Goal: Task Accomplishment & Management: Manage account settings

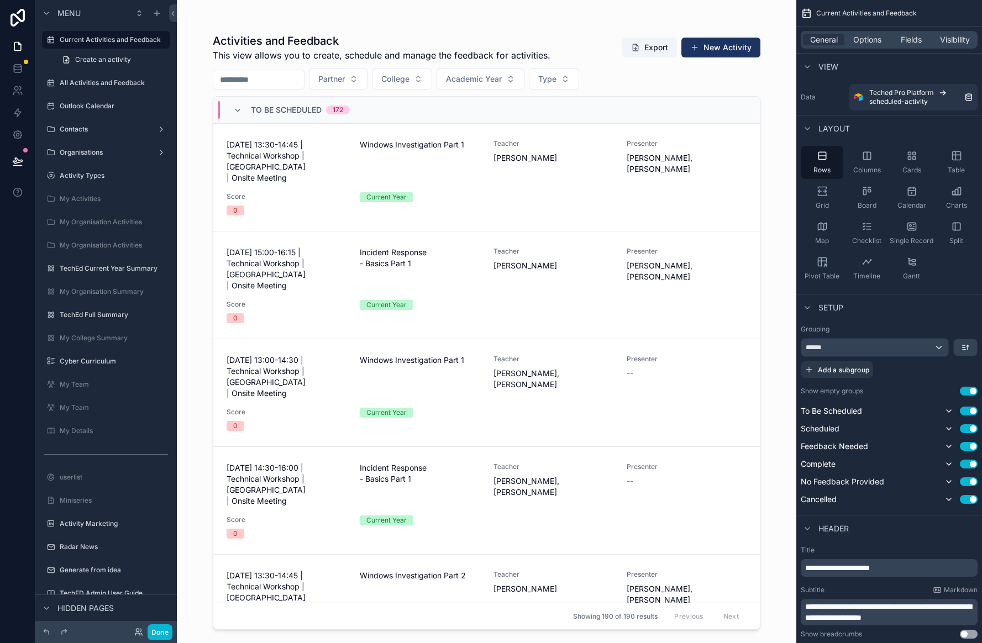
click at [302, 18] on div at bounding box center [486, 315] width 565 height 630
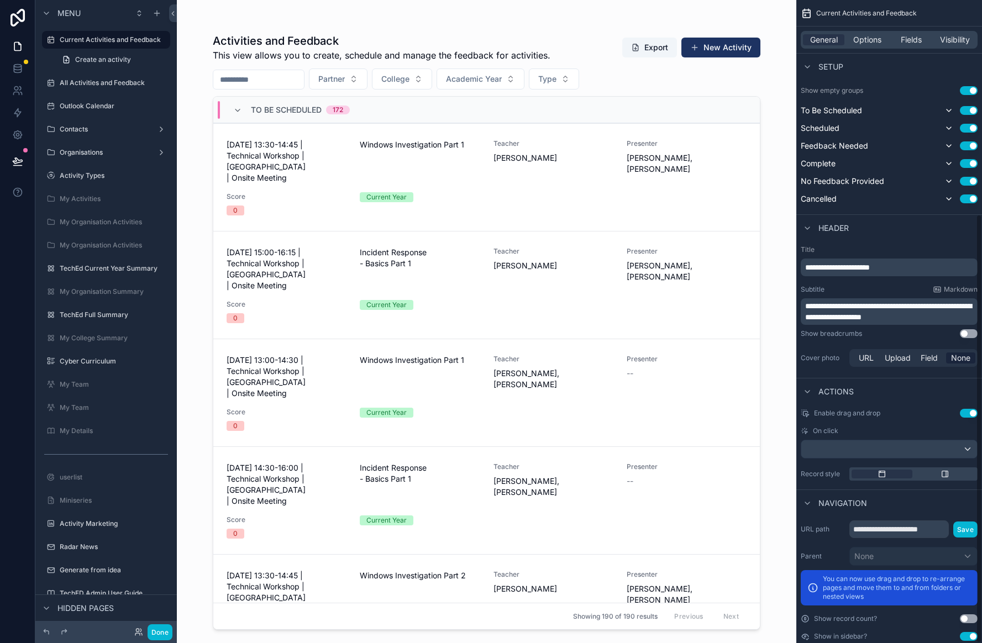
scroll to position [320, 0]
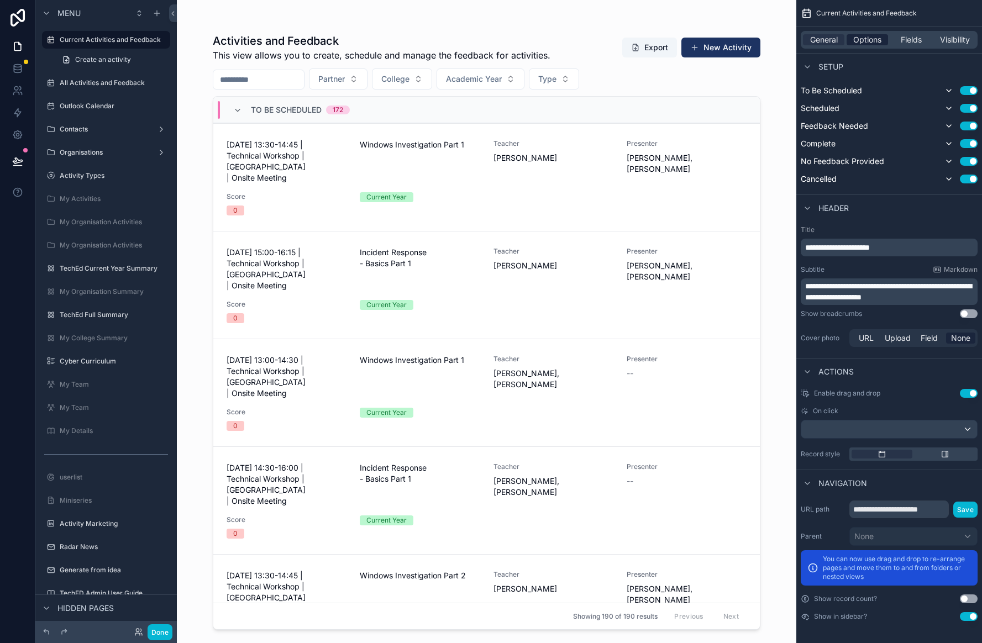
click at [799, 38] on span "Options" at bounding box center [867, 39] width 28 height 11
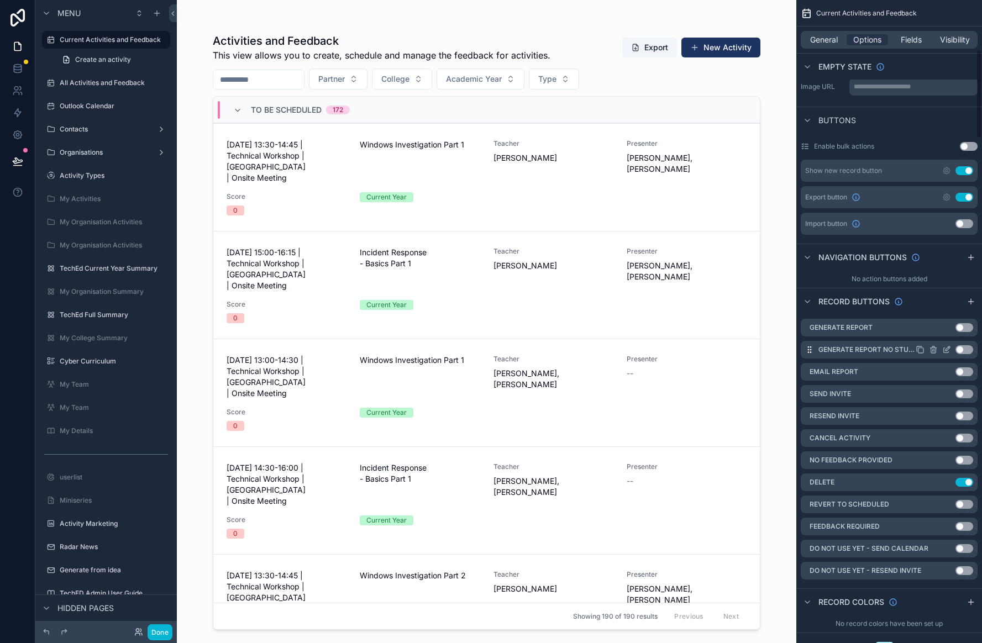
scroll to position [360, 0]
click at [799, 392] on button "Use setting" at bounding box center [964, 393] width 18 height 9
click at [604, 181] on div at bounding box center [486, 315] width 565 height 630
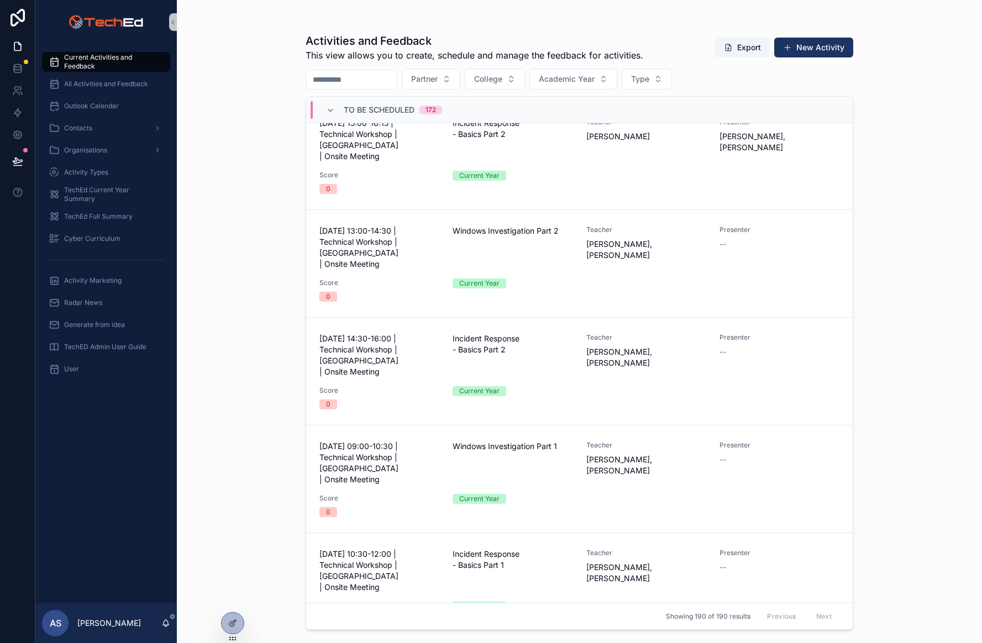
scroll to position [460, 0]
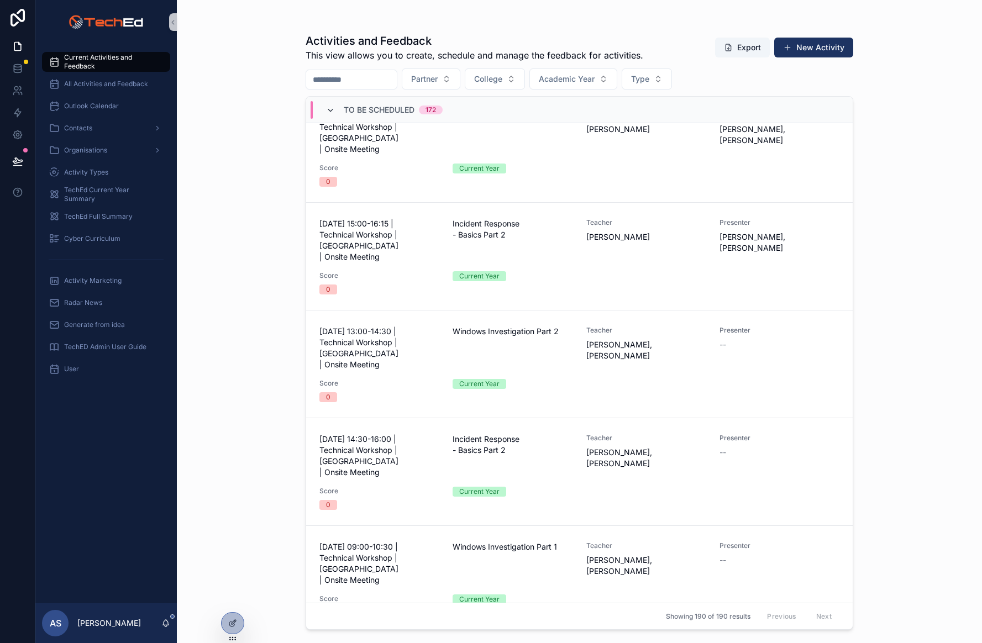
click at [331, 110] on icon at bounding box center [330, 110] width 9 height 9
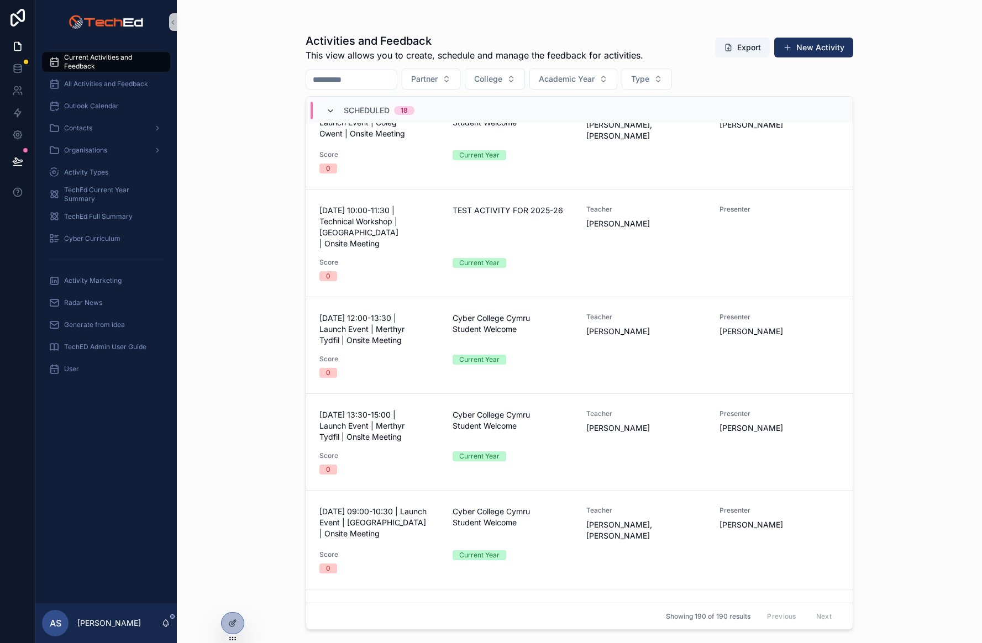
click at [327, 114] on icon at bounding box center [330, 111] width 9 height 9
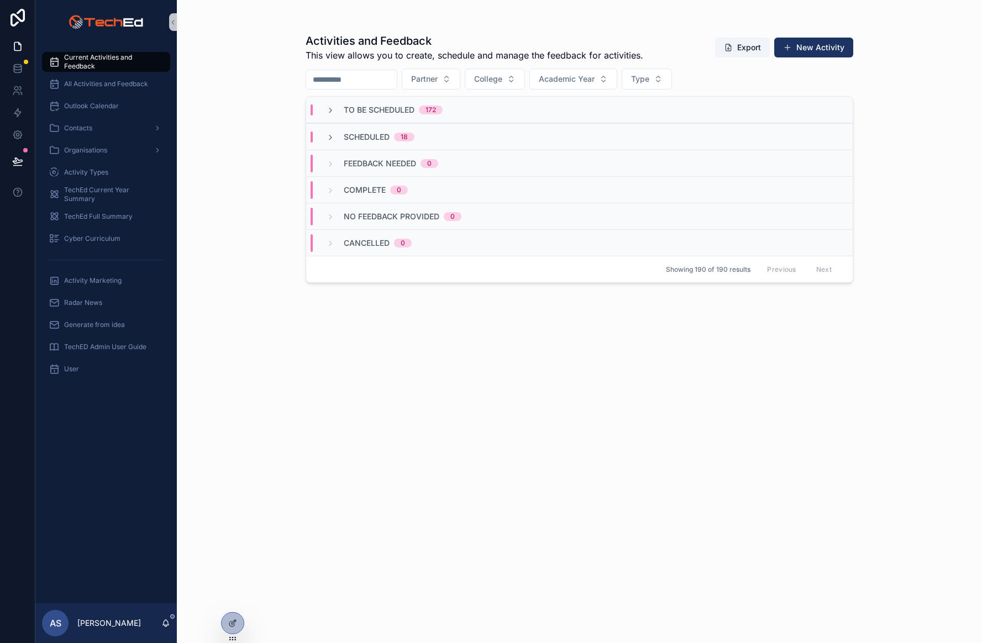
scroll to position [0, 0]
click at [327, 139] on icon at bounding box center [330, 137] width 9 height 9
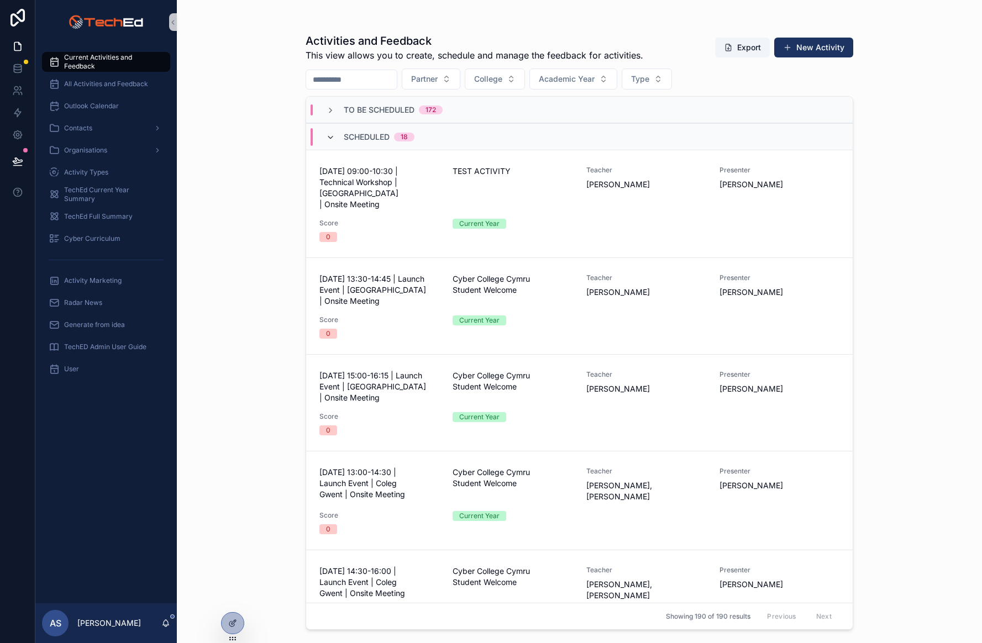
click at [329, 136] on icon at bounding box center [330, 137] width 9 height 9
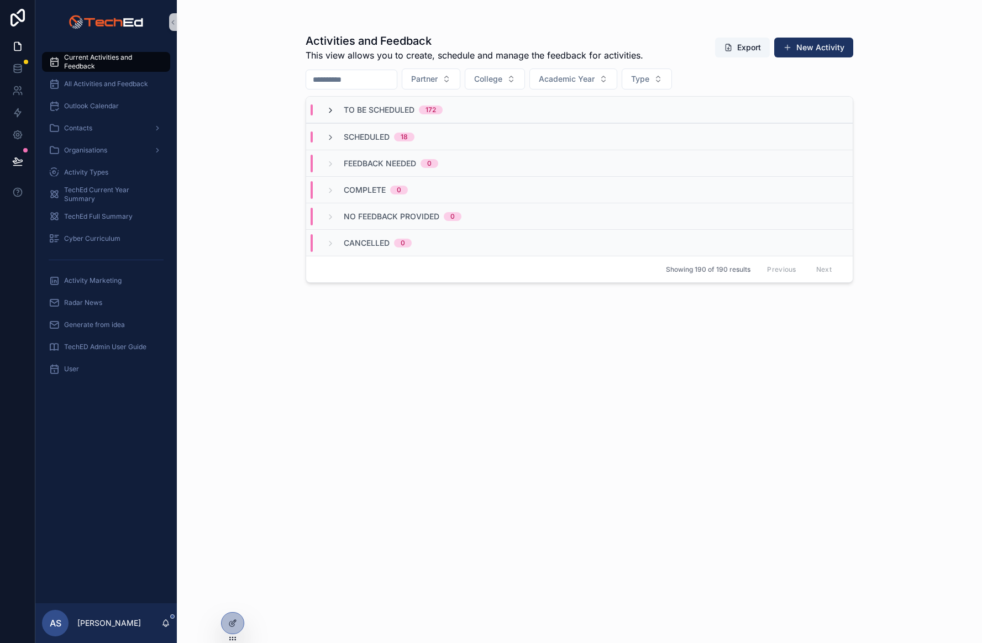
click at [333, 112] on icon at bounding box center [330, 110] width 9 height 9
